Goal: Information Seeking & Learning: Learn about a topic

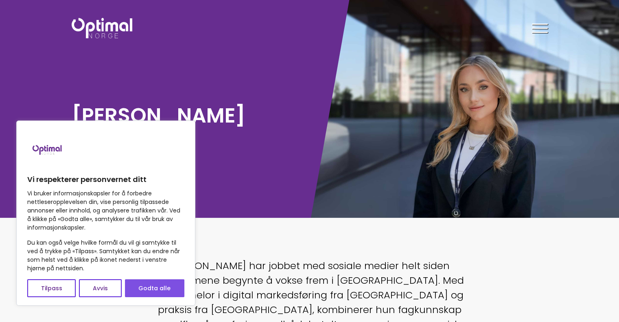
click at [144, 291] on button "Godta alle" at bounding box center [154, 288] width 59 height 18
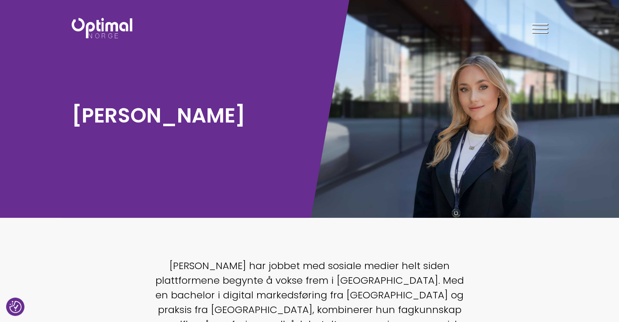
checkbox input "true"
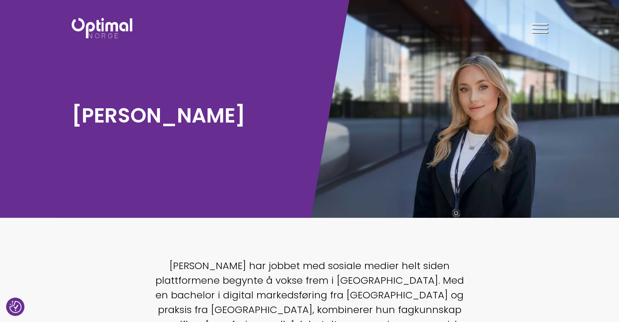
click at [544, 26] on div at bounding box center [540, 30] width 16 height 20
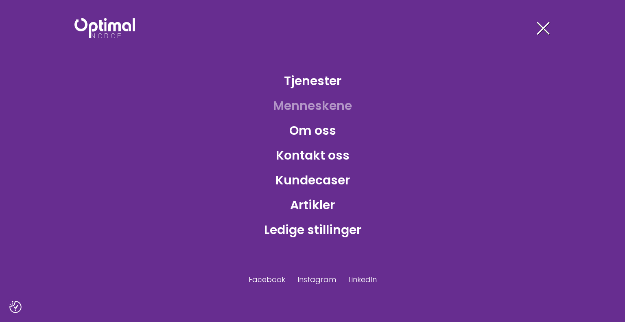
click at [309, 104] on link "Menneskene" at bounding box center [313, 105] width 92 height 26
click at [286, 187] on link "Kundecaser" at bounding box center [312, 180] width 87 height 26
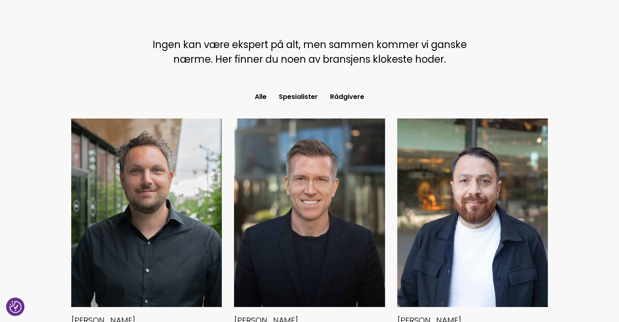
scroll to position [221, 0]
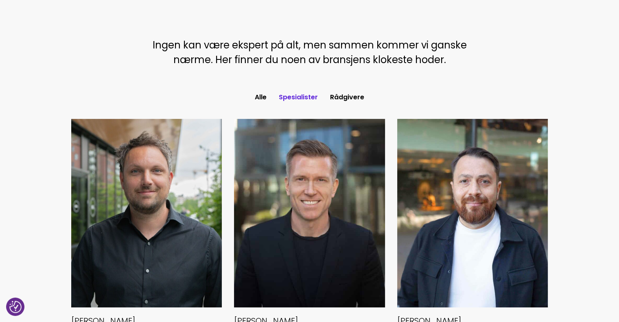
click at [312, 95] on button "Spesialister" at bounding box center [298, 97] width 51 height 15
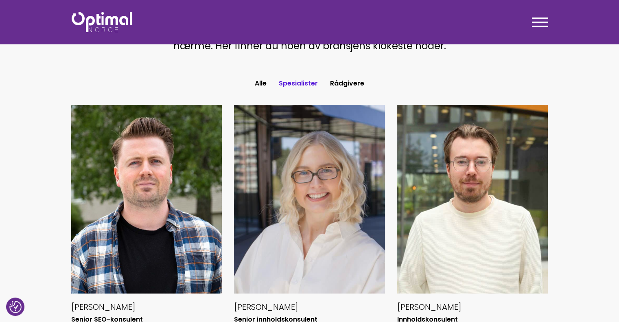
scroll to position [192, 0]
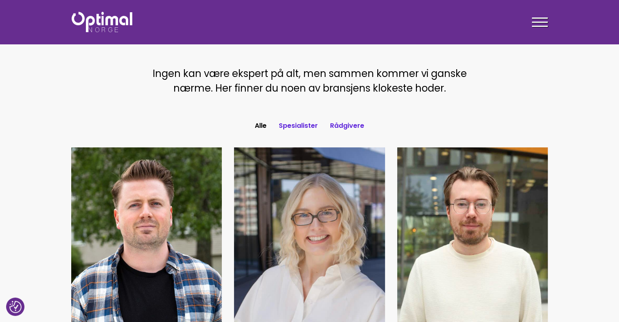
click at [345, 127] on button "Rådgivere" at bounding box center [347, 125] width 46 height 15
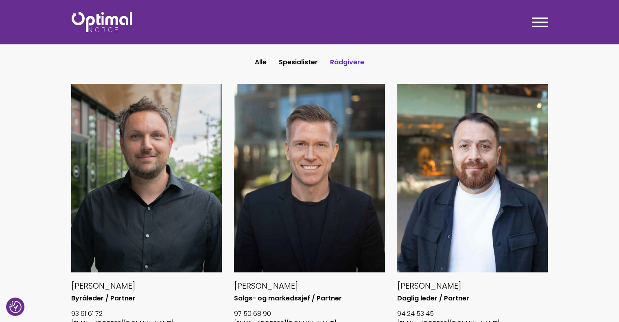
scroll to position [256, 0]
click at [269, 61] on button "Alle" at bounding box center [261, 62] width 24 height 15
click at [257, 66] on button "Alle" at bounding box center [261, 62] width 24 height 15
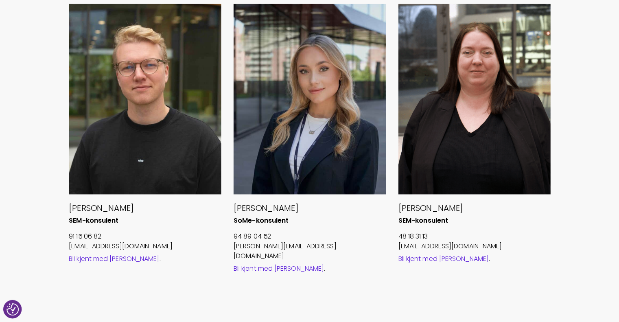
scroll to position [899, 0]
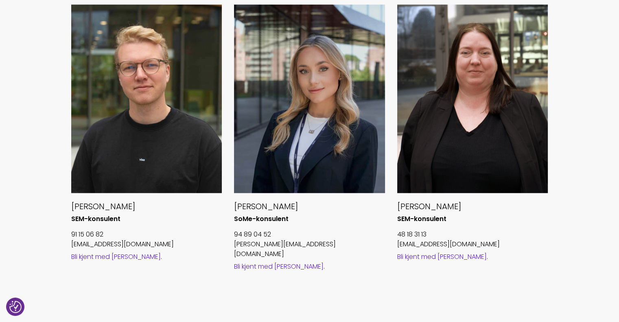
click at [272, 223] on h6 "SoMe-konsulent" at bounding box center [309, 219] width 151 height 9
click at [408, 252] on link "Bli kjent med Merethe" at bounding box center [442, 256] width 90 height 9
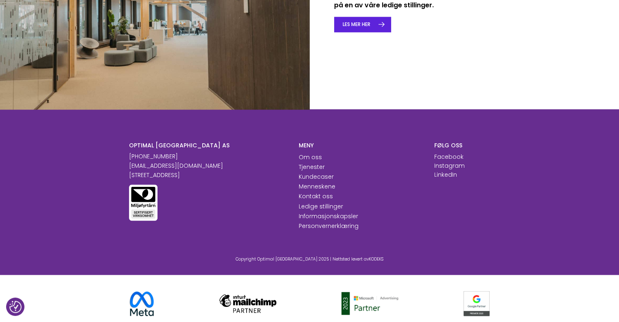
scroll to position [1344, 0]
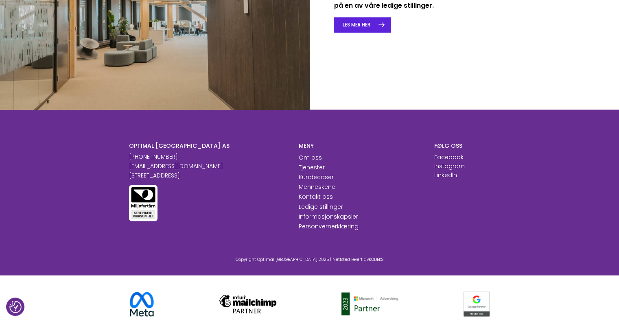
click at [179, 171] on p "[STREET_ADDRESS]" at bounding box center [207, 175] width 157 height 9
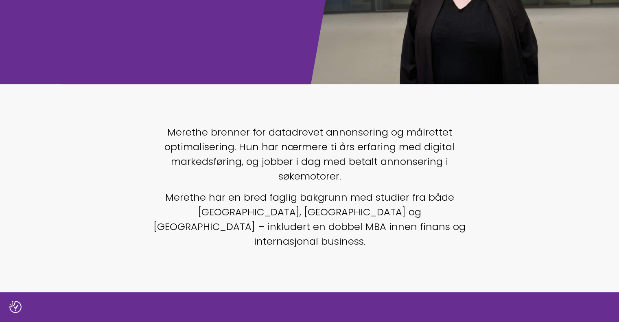
scroll to position [136, 0]
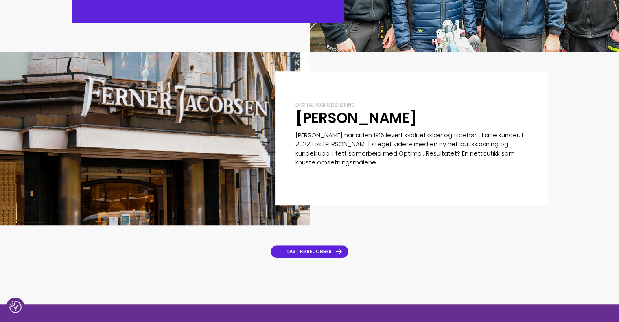
scroll to position [538, 0]
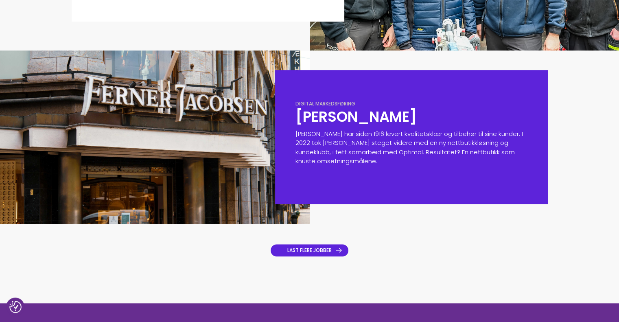
click at [376, 165] on p "Ferner Jacobsen har siden 1916 levert kvalitetsklær og tilbehør til sine kunder…" at bounding box center [411, 147] width 232 height 37
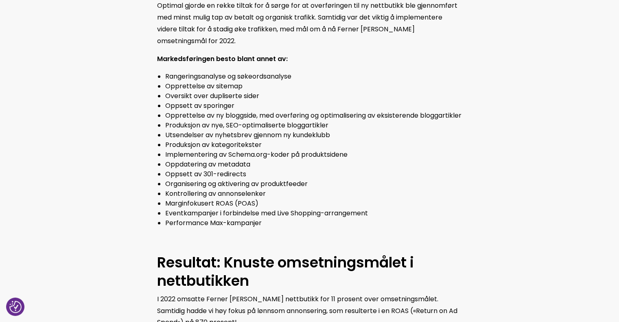
scroll to position [616, 0]
